Goal: Information Seeking & Learning: Find specific fact

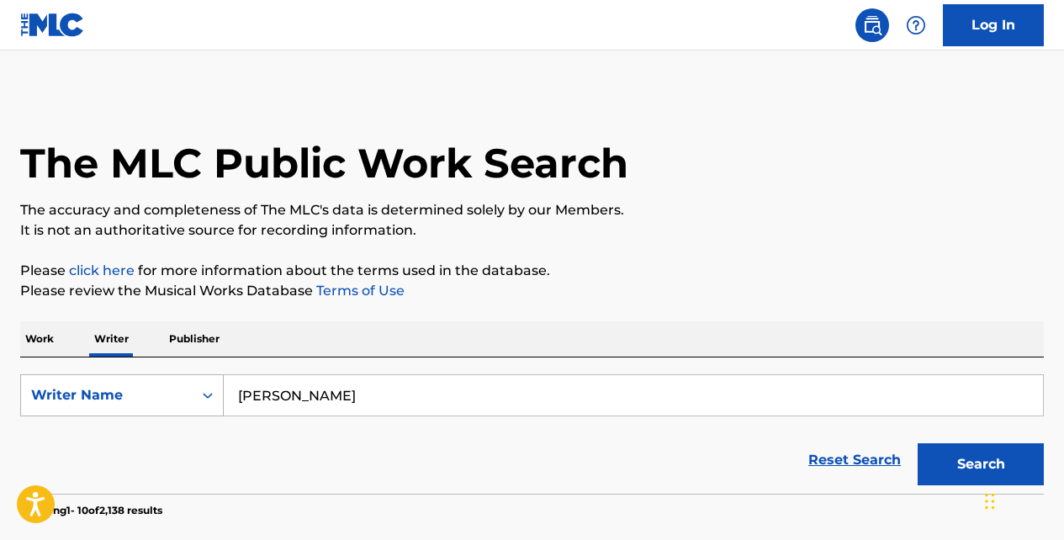
drag, startPoint x: 339, startPoint y: 398, endPoint x: 173, endPoint y: 403, distance: 165.8
click at [171, 403] on div "SearchWithCriteria94de39a3-570e-467e-9d54-98eaa410318e Writer Name Andree Butler" at bounding box center [532, 395] width 1024 height 42
click at [918, 443] on button "Search" at bounding box center [981, 464] width 126 height 42
type input "Bernard Elliot Thompson Jr"
click at [969, 471] on button "Search" at bounding box center [981, 464] width 126 height 42
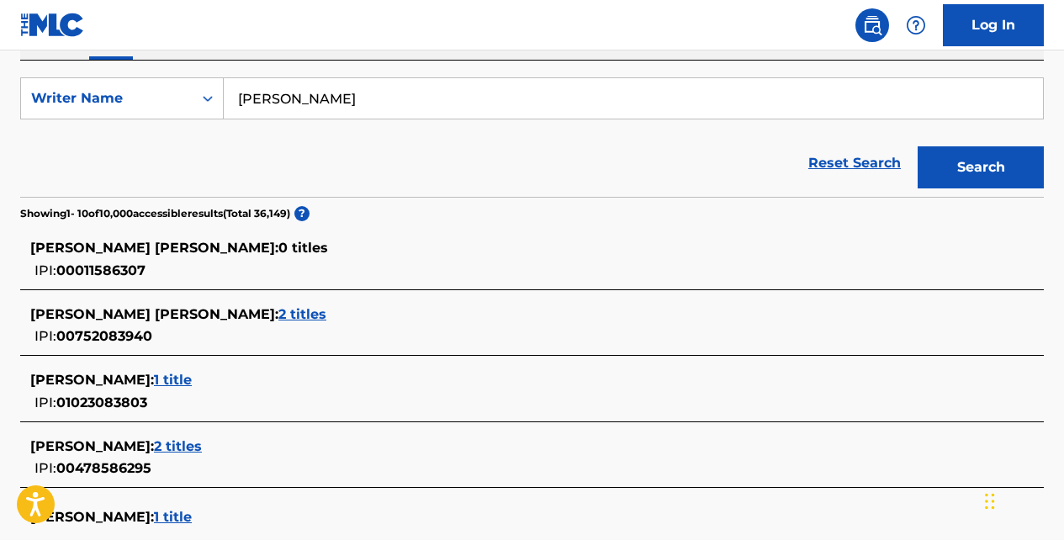
scroll to position [421, 0]
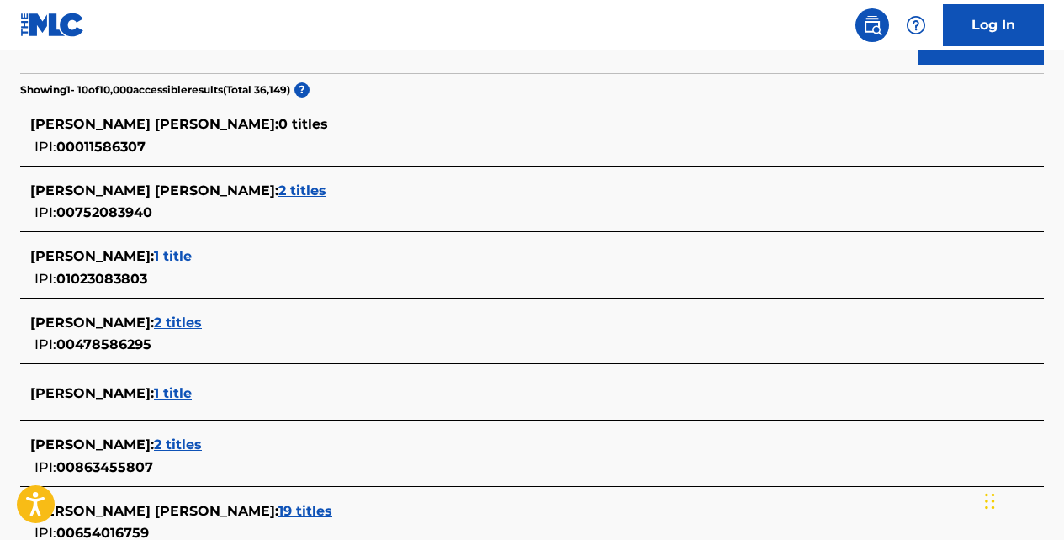
click at [302, 193] on span "2 titles" at bounding box center [302, 191] width 48 height 16
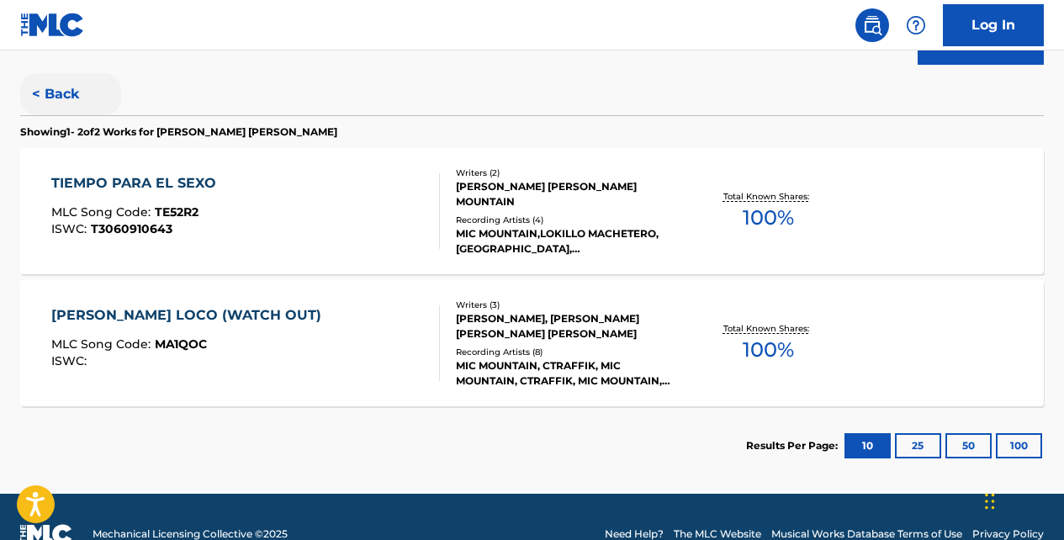
click at [53, 94] on button "< Back" at bounding box center [70, 94] width 101 height 42
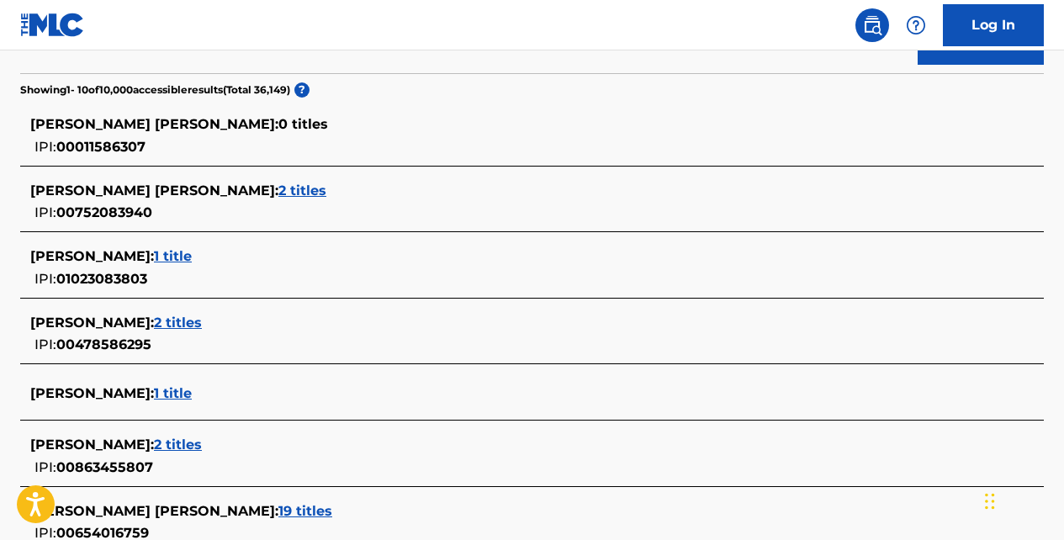
click at [202, 325] on span "2 titles" at bounding box center [178, 323] width 48 height 16
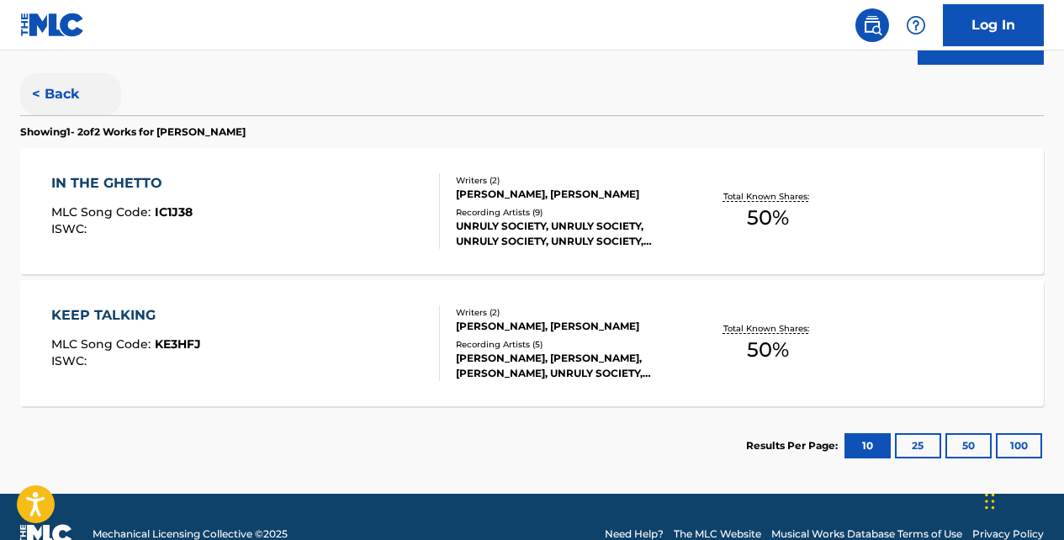
click at [57, 87] on button "< Back" at bounding box center [70, 94] width 101 height 42
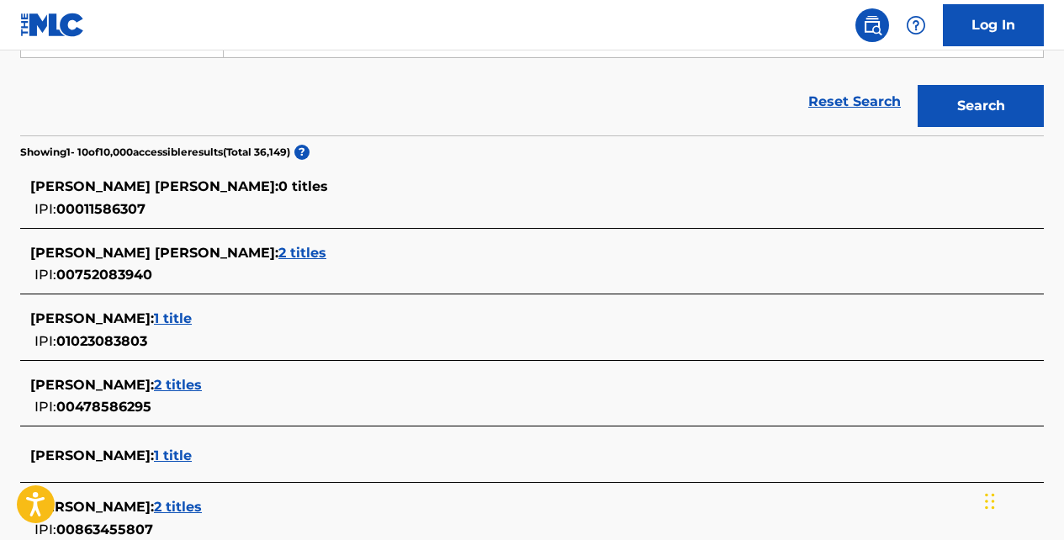
scroll to position [336, 0]
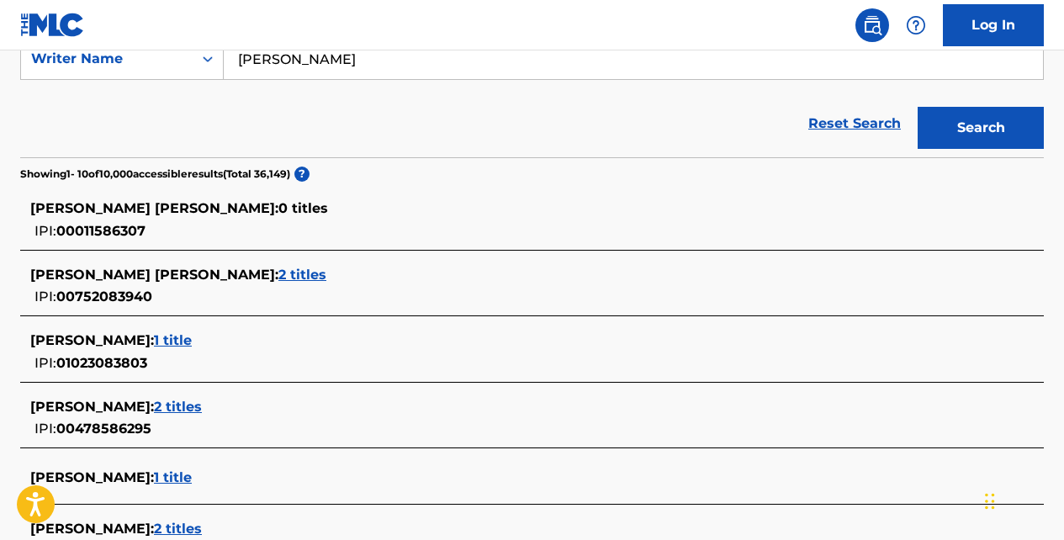
click at [303, 278] on span "2 titles" at bounding box center [302, 275] width 48 height 16
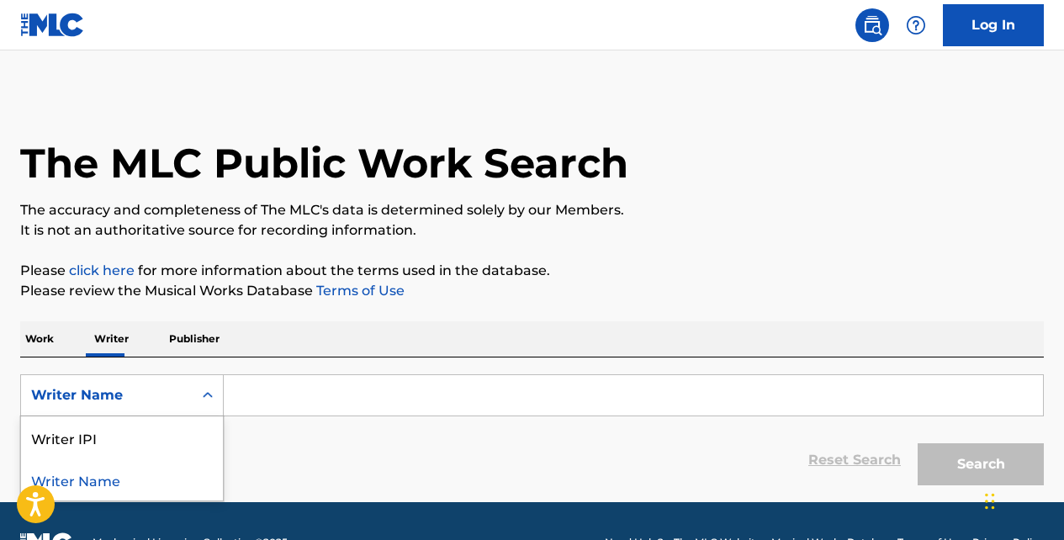
click at [205, 392] on icon "Search Form" at bounding box center [207, 395] width 17 height 17
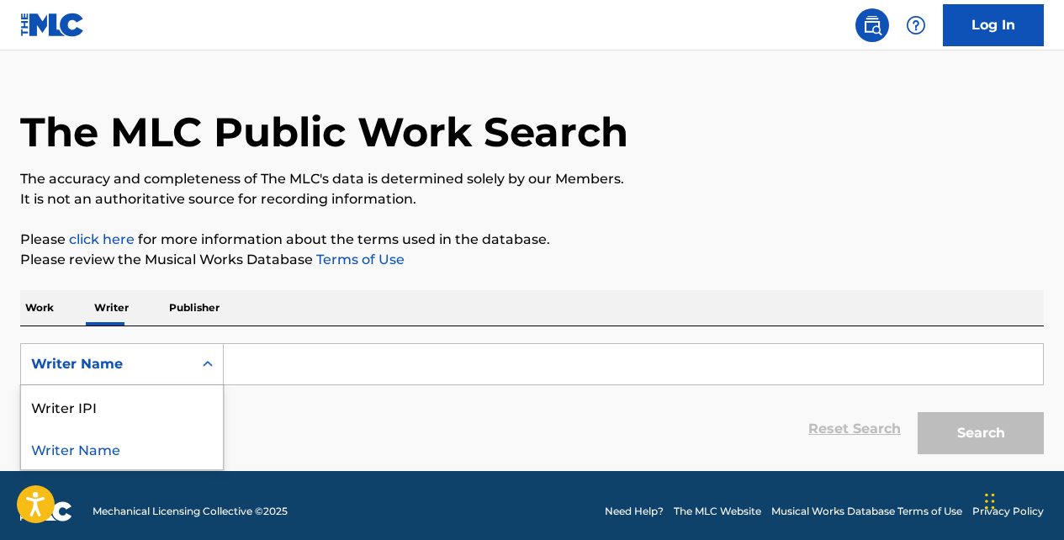
scroll to position [43, 0]
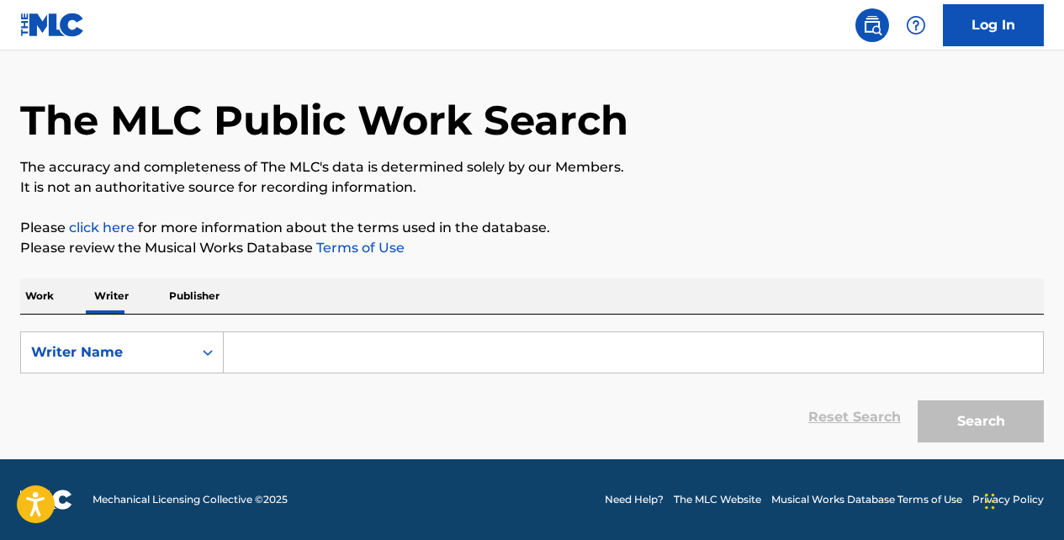
drag, startPoint x: 286, startPoint y: 398, endPoint x: 271, endPoint y: 389, distance: 17.3
click at [286, 398] on div "Reset Search Search" at bounding box center [532, 417] width 1024 height 67
click at [207, 297] on p "Publisher" at bounding box center [194, 295] width 61 height 35
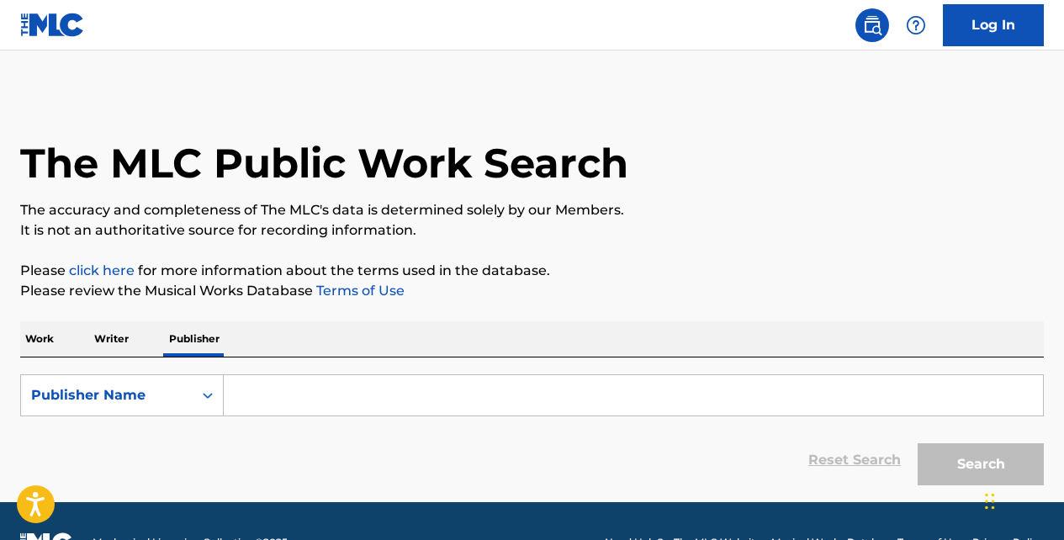
click at [277, 401] on input "Search Form" at bounding box center [633, 395] width 819 height 40
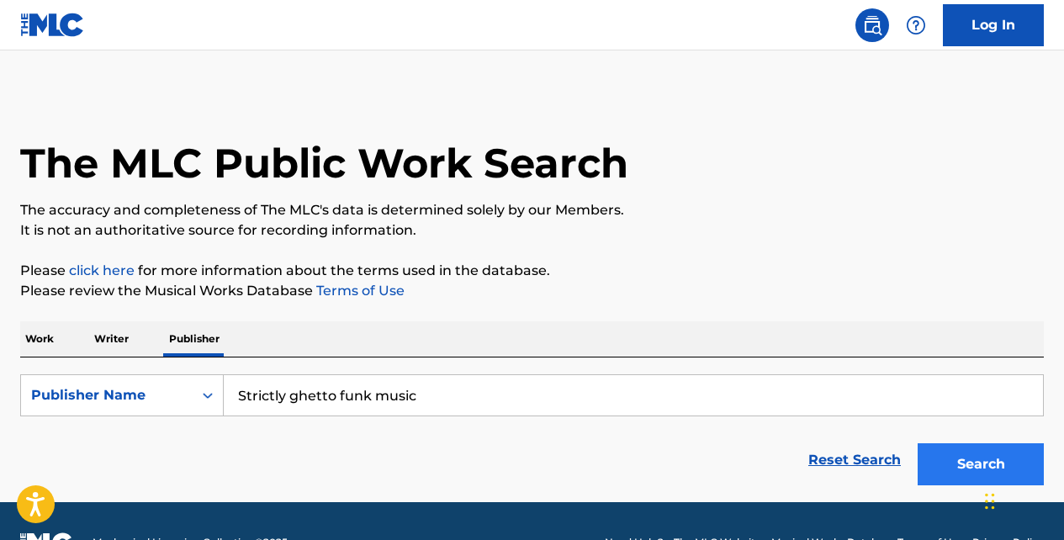
type input "Strictly ghetto funk music"
click at [926, 474] on button "Search" at bounding box center [981, 464] width 126 height 42
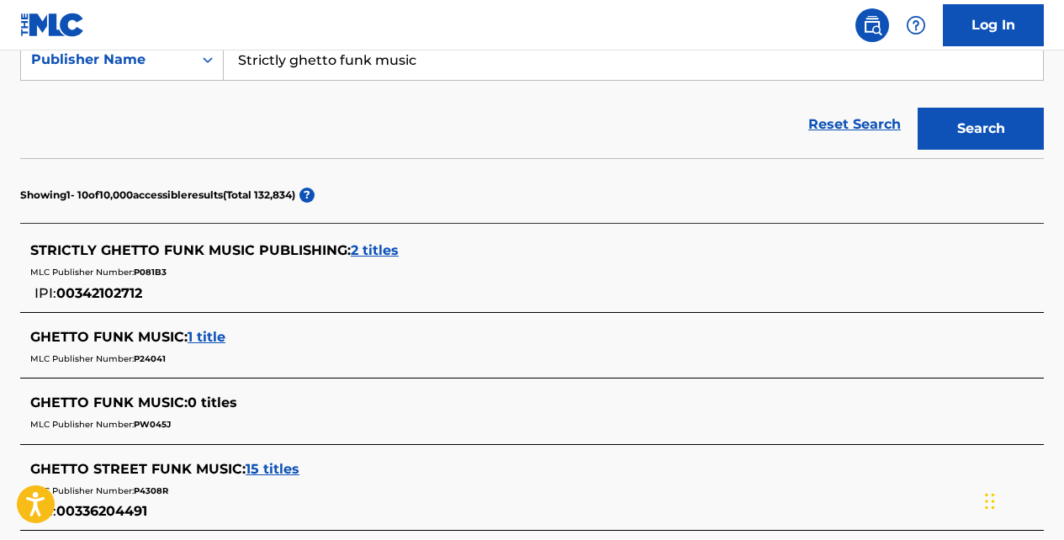
scroll to position [336, 0]
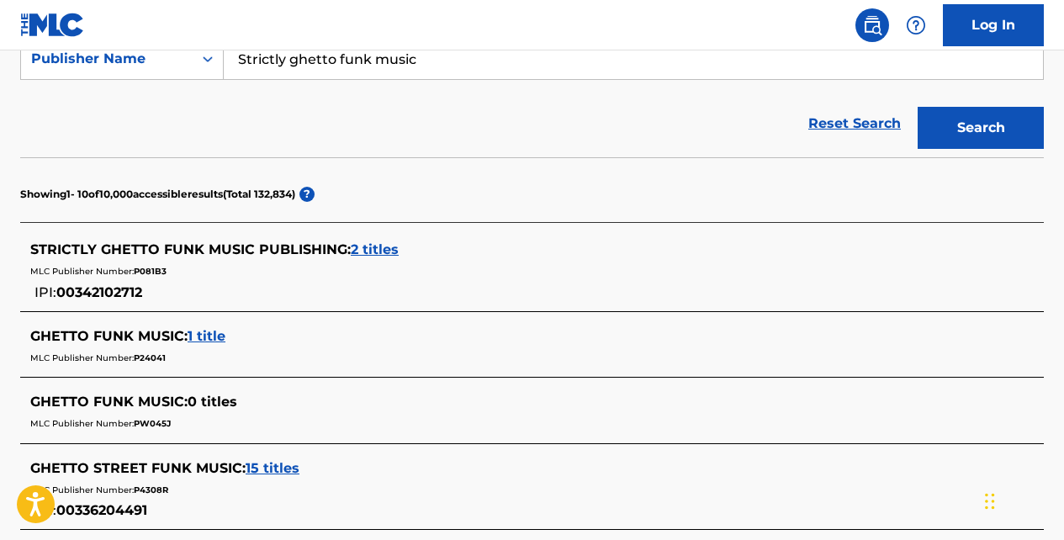
click at [370, 251] on span "2 titles" at bounding box center [375, 249] width 48 height 16
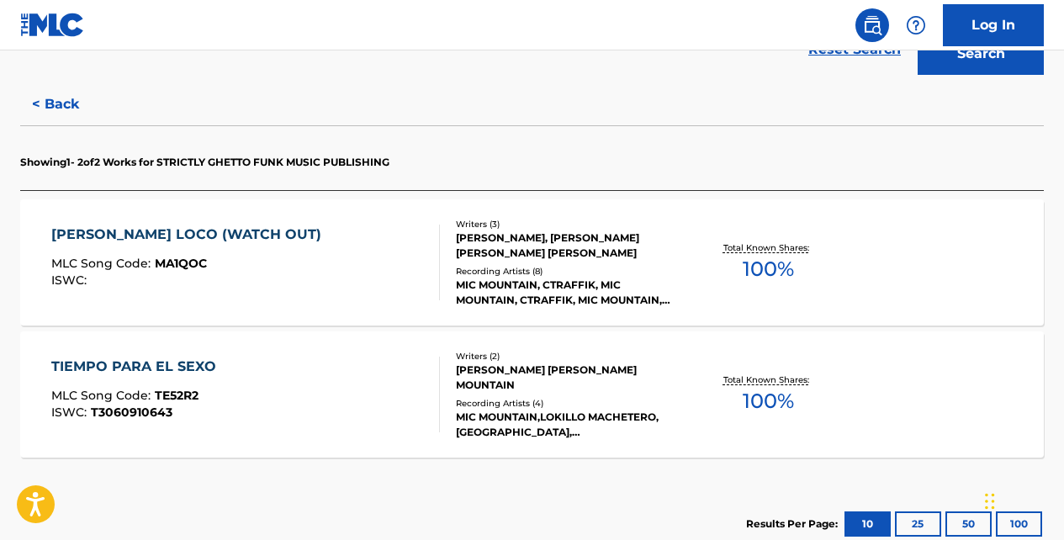
scroll to position [439, 0]
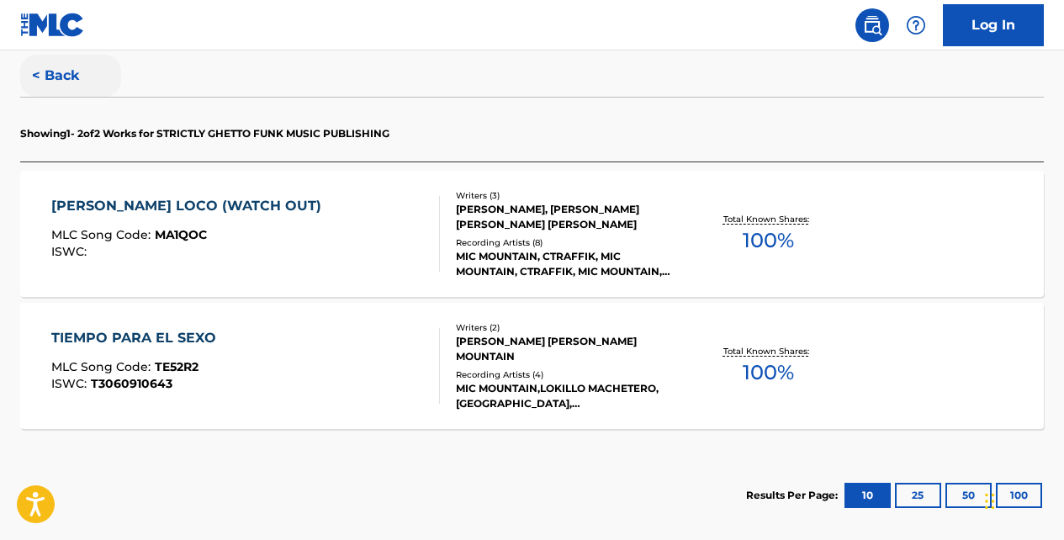
click at [66, 82] on button "< Back" at bounding box center [70, 76] width 101 height 42
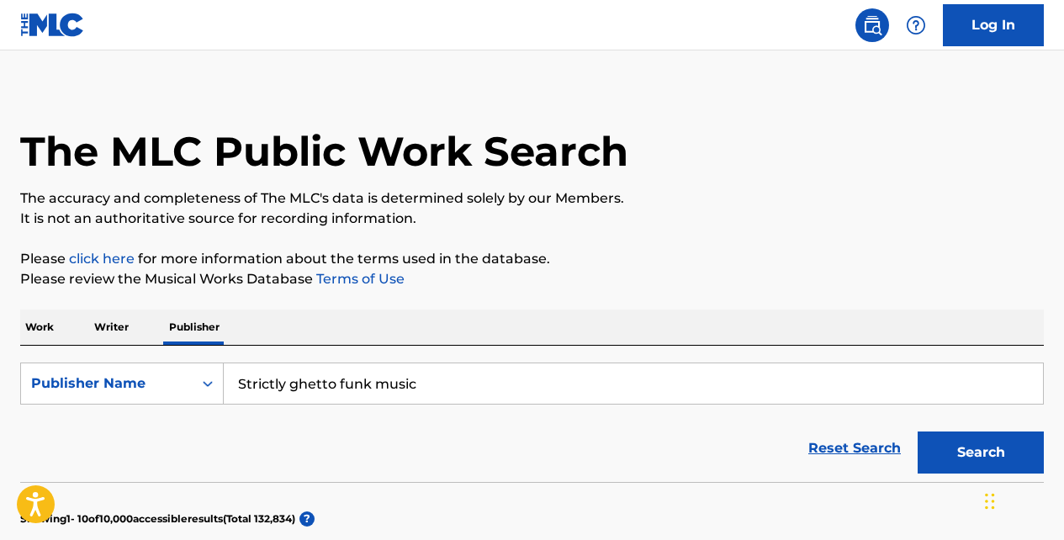
scroll to position [0, 0]
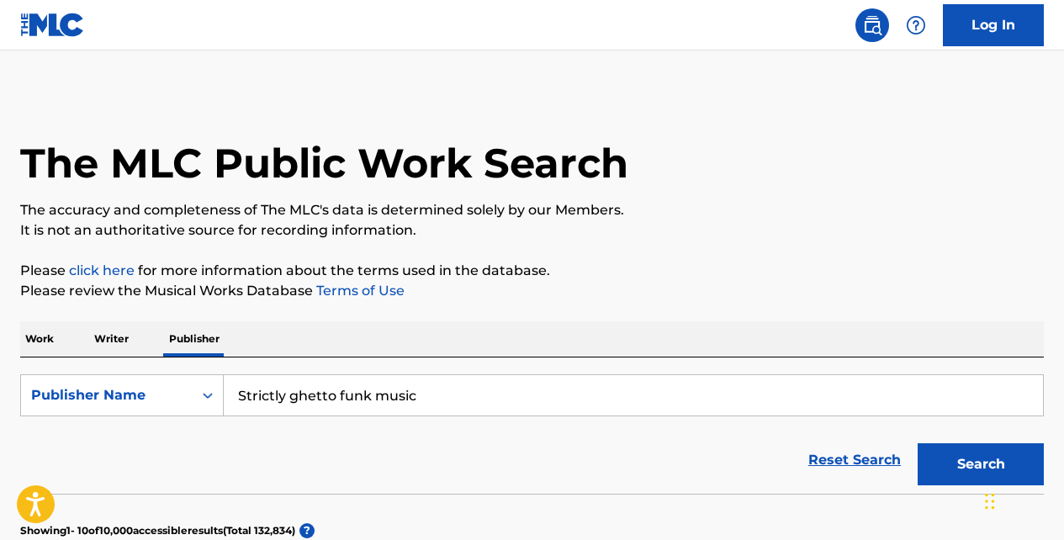
click at [128, 270] on link "click here" at bounding box center [102, 270] width 66 height 16
